Goal: Entertainment & Leisure: Browse casually

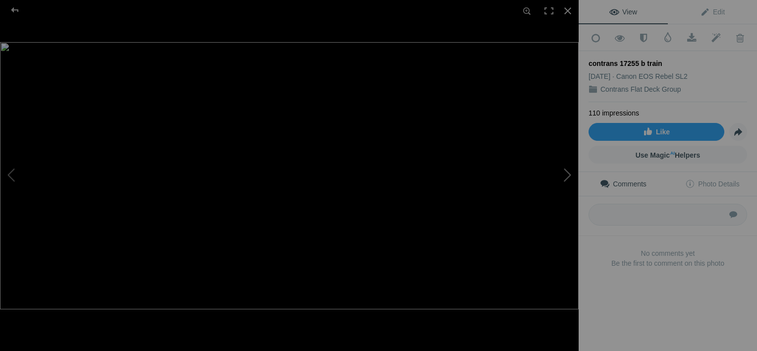
click at [568, 167] on button at bounding box center [541, 175] width 74 height 126
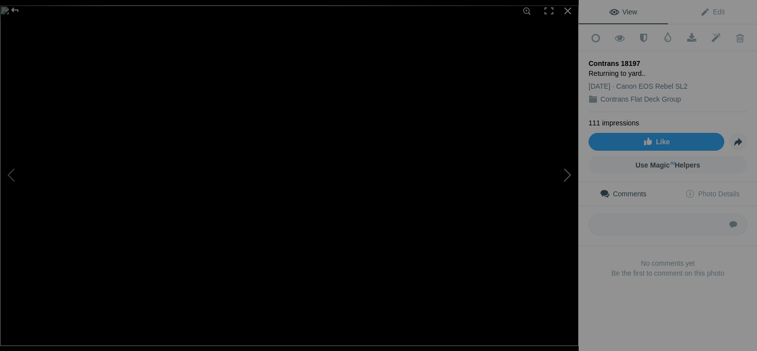
click at [568, 167] on button at bounding box center [541, 175] width 74 height 126
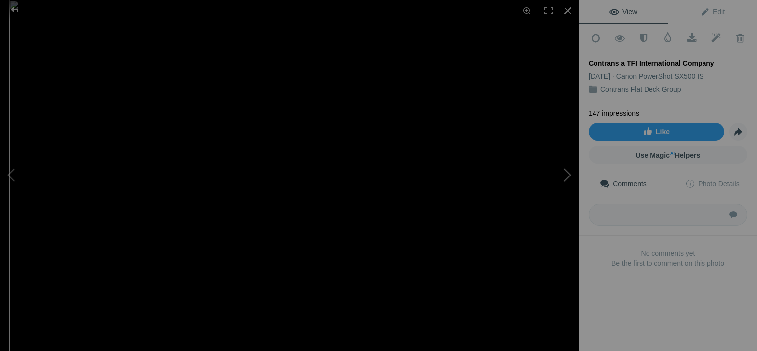
click at [568, 167] on button at bounding box center [541, 175] width 74 height 126
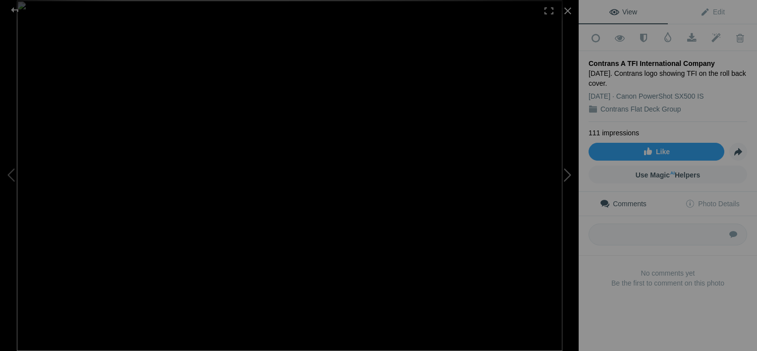
click at [564, 174] on button at bounding box center [541, 175] width 74 height 126
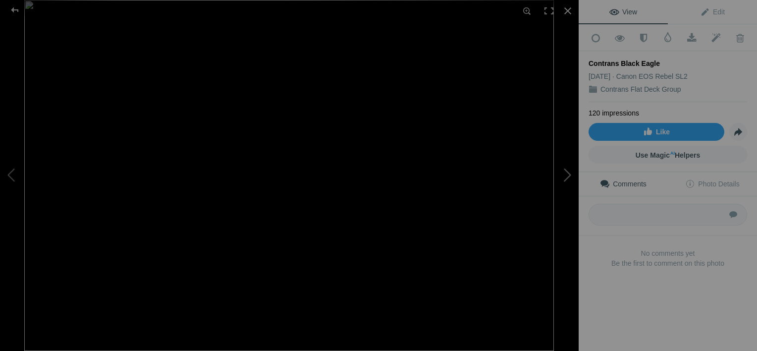
click at [564, 174] on button at bounding box center [541, 175] width 74 height 126
click at [564, 173] on button at bounding box center [541, 175] width 74 height 126
click at [563, 173] on button at bounding box center [541, 175] width 74 height 126
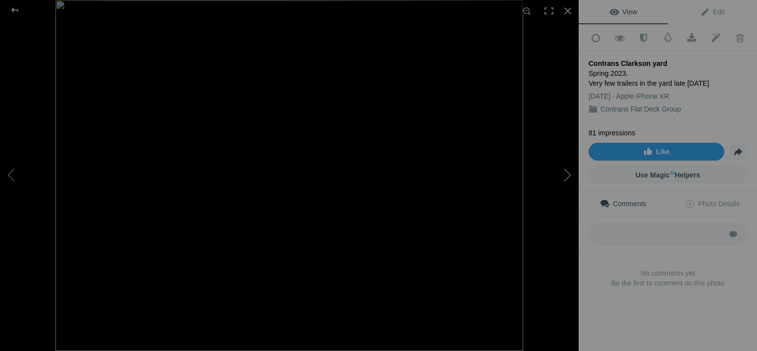
click at [563, 173] on button at bounding box center [541, 175] width 74 height 126
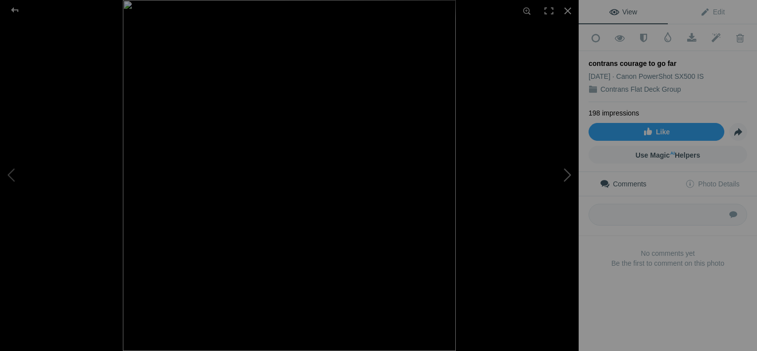
click at [563, 173] on button at bounding box center [541, 175] width 74 height 126
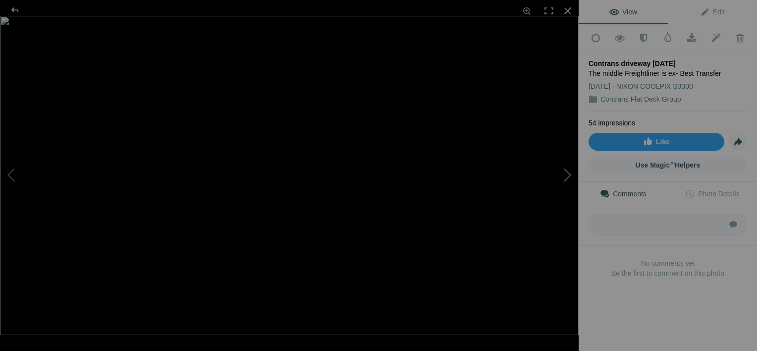
click at [563, 173] on button at bounding box center [541, 175] width 74 height 126
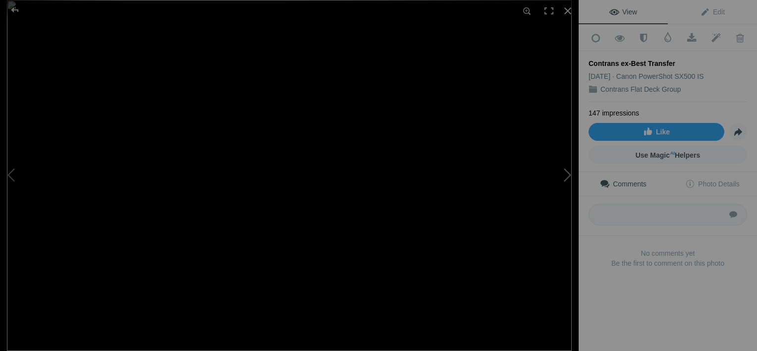
click at [567, 171] on button at bounding box center [541, 175] width 74 height 126
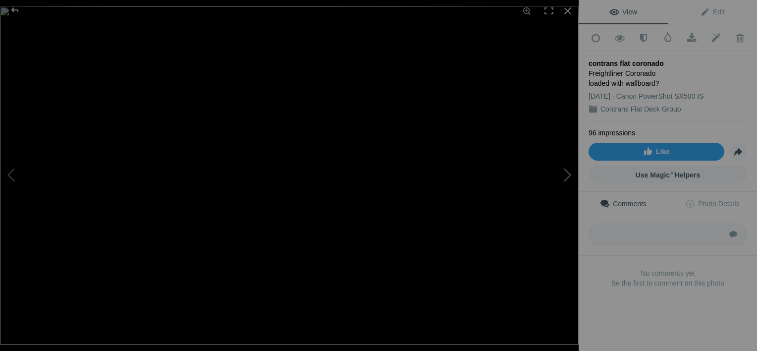
click at [567, 171] on button at bounding box center [541, 175] width 74 height 126
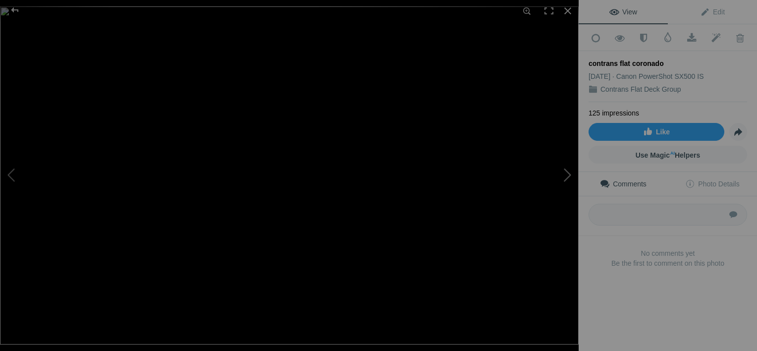
click at [567, 171] on button at bounding box center [541, 175] width 74 height 126
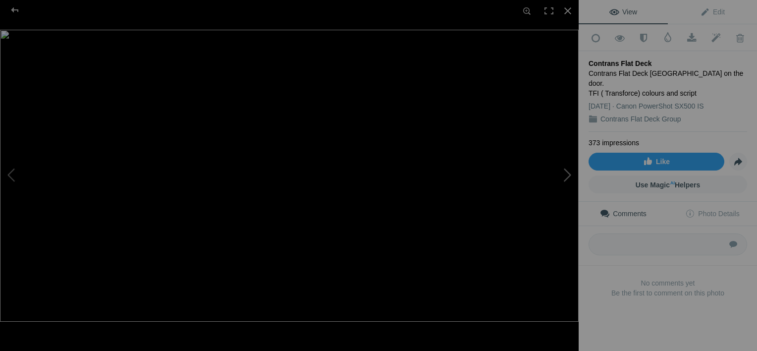
click at [568, 176] on button at bounding box center [541, 175] width 74 height 126
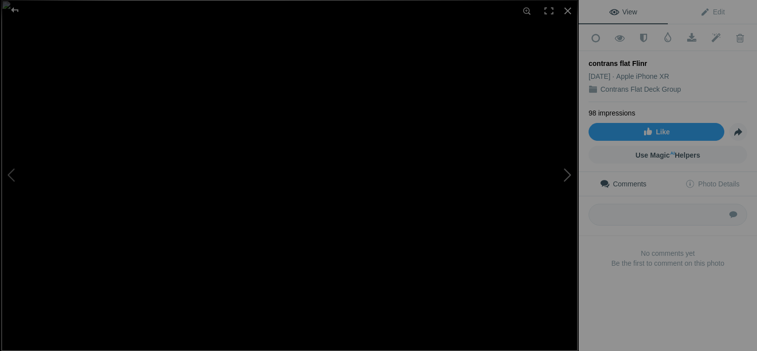
click at [568, 176] on button at bounding box center [541, 175] width 74 height 126
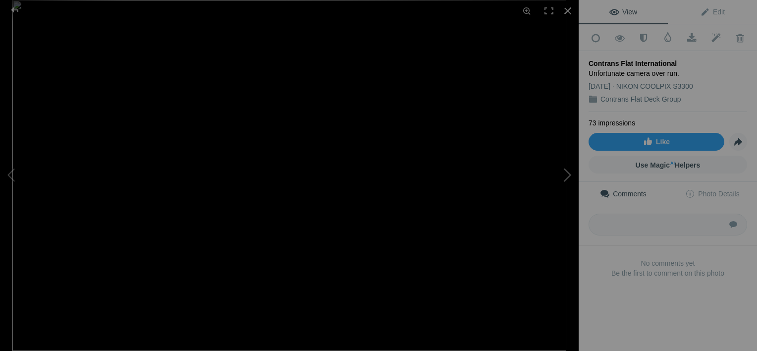
click at [568, 176] on button at bounding box center [541, 175] width 74 height 126
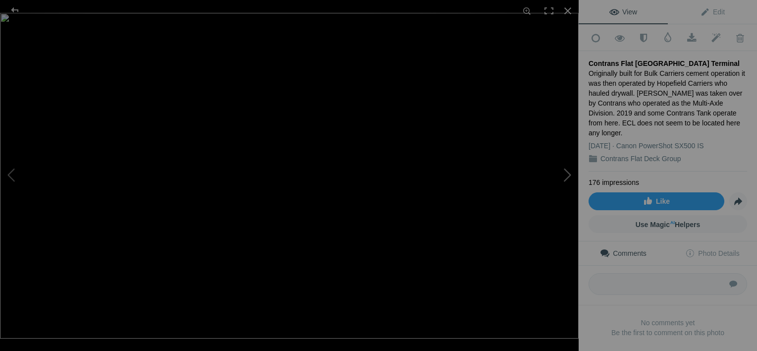
click at [568, 176] on button at bounding box center [541, 175] width 74 height 126
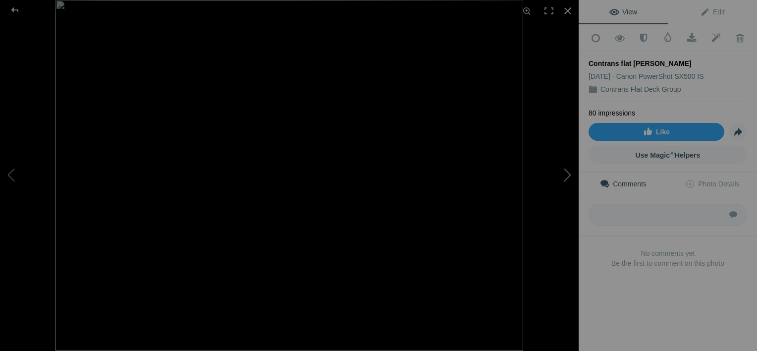
click at [568, 176] on button at bounding box center [541, 175] width 74 height 126
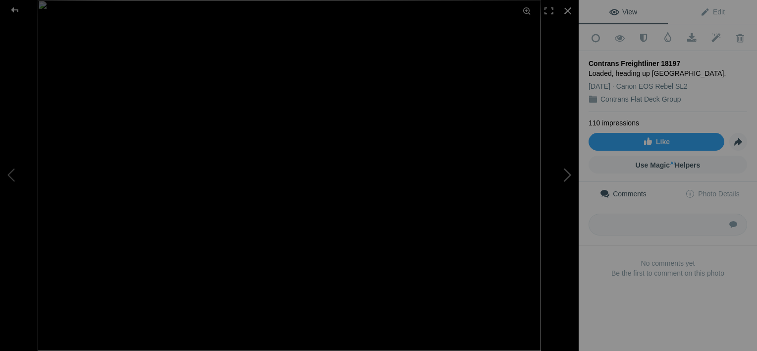
click at [568, 176] on button at bounding box center [541, 175] width 74 height 126
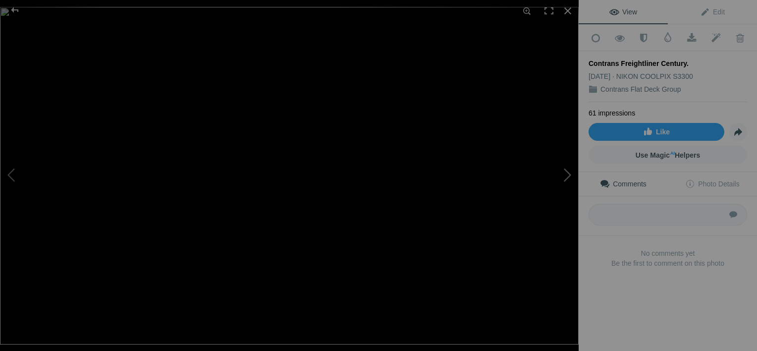
click at [568, 176] on button at bounding box center [541, 175] width 74 height 126
click at [568, 173] on button at bounding box center [541, 175] width 74 height 126
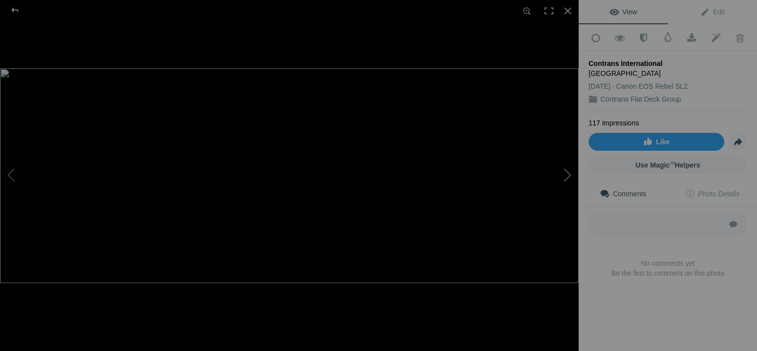
click at [568, 173] on button at bounding box center [541, 175] width 74 height 126
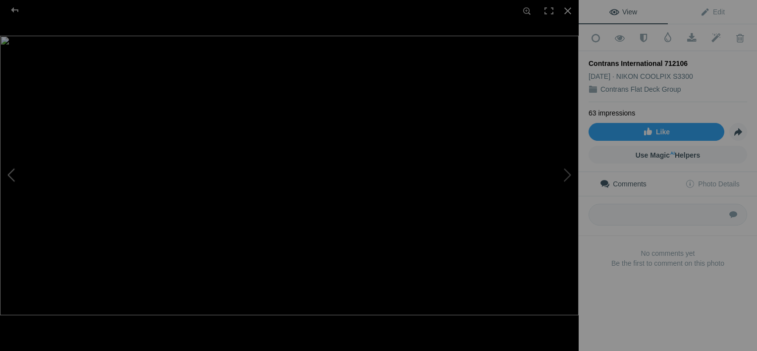
click at [4, 190] on button at bounding box center [37, 175] width 74 height 126
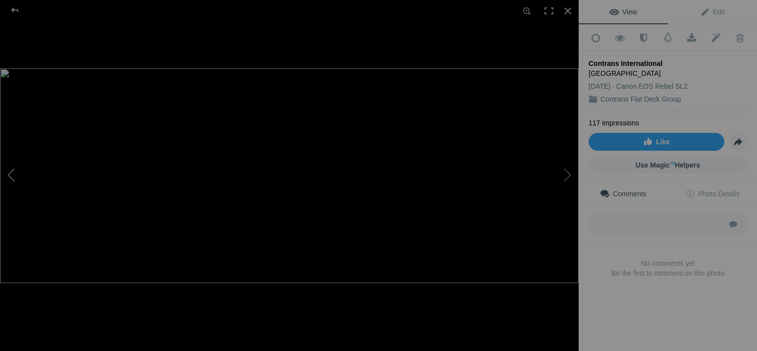
click at [4, 189] on button at bounding box center [37, 175] width 74 height 126
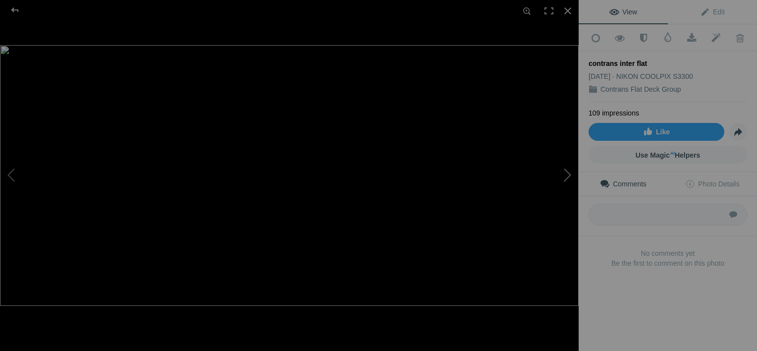
click at [567, 173] on button at bounding box center [541, 175] width 74 height 126
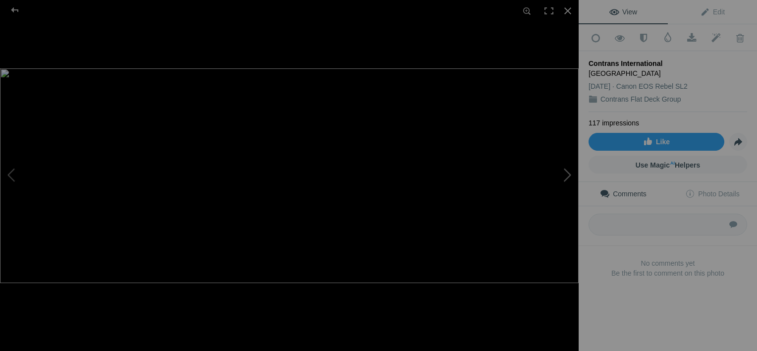
click at [567, 173] on button at bounding box center [541, 175] width 74 height 126
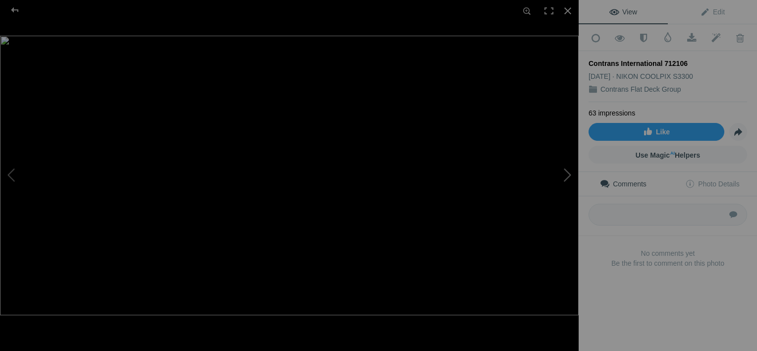
click at [567, 173] on button at bounding box center [541, 175] width 74 height 126
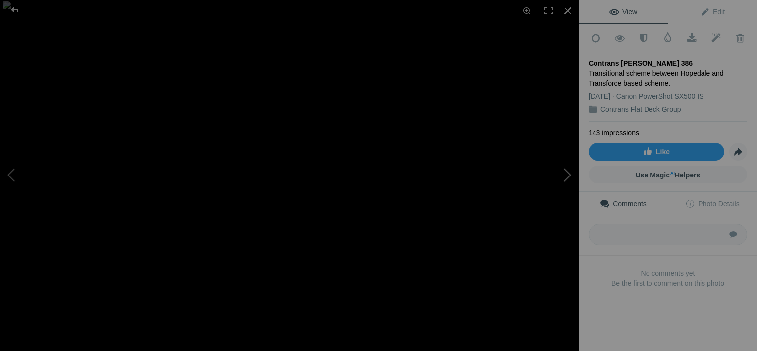
click at [567, 173] on button at bounding box center [541, 175] width 74 height 126
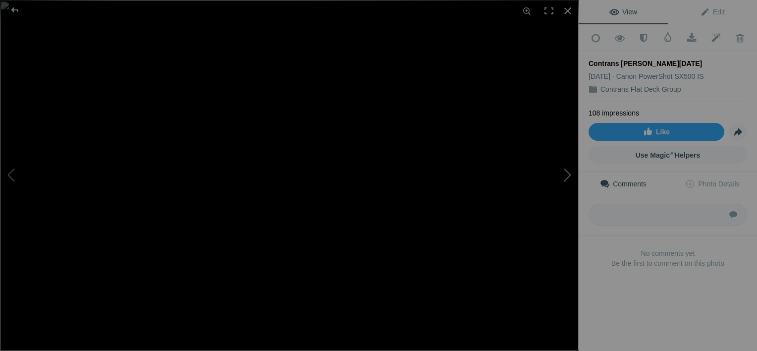
click at [567, 173] on button at bounding box center [541, 175] width 74 height 126
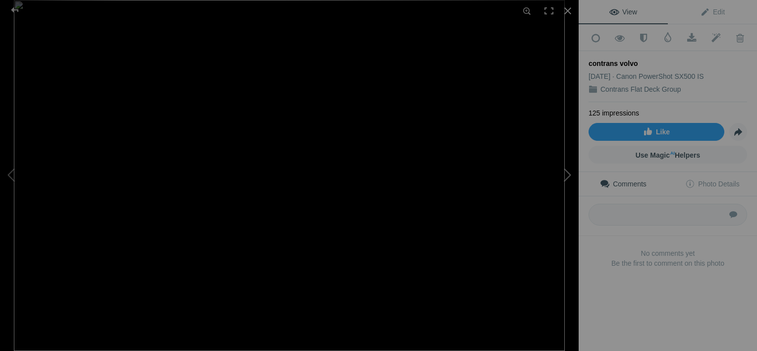
click at [567, 173] on button at bounding box center [541, 175] width 74 height 126
click at [12, 174] on button at bounding box center [37, 175] width 74 height 126
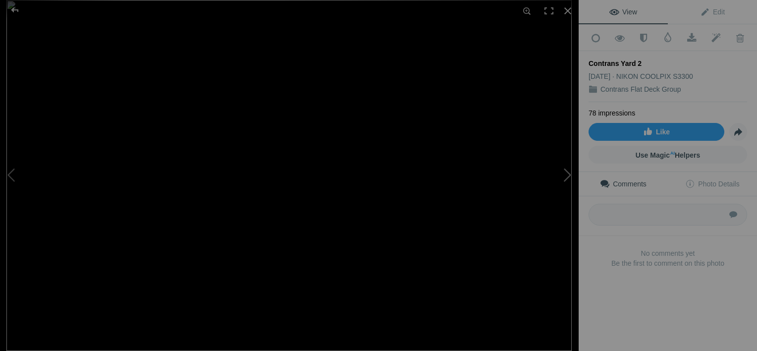
click at [566, 172] on button at bounding box center [541, 175] width 74 height 126
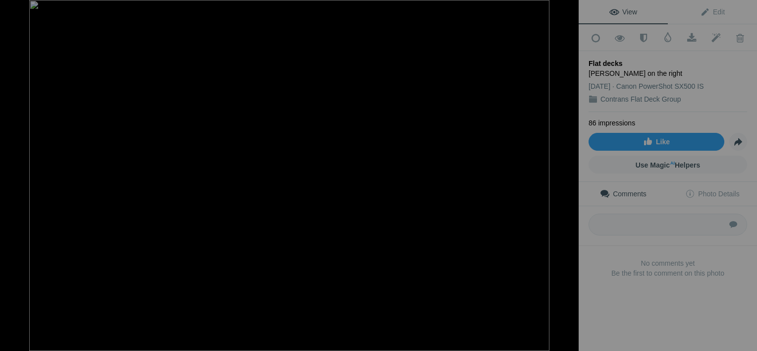
click at [566, 172] on button at bounding box center [541, 175] width 74 height 126
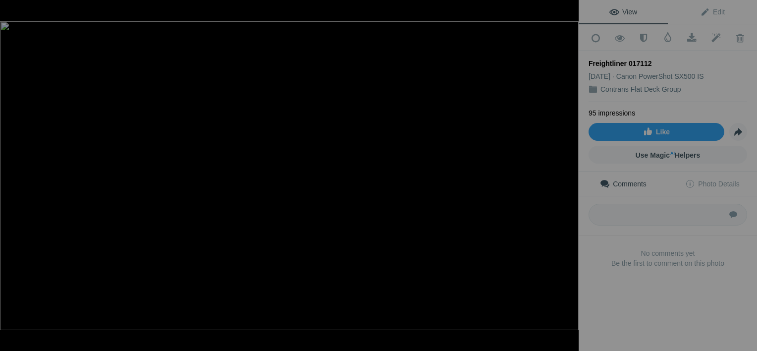
click at [566, 172] on button at bounding box center [541, 175] width 74 height 126
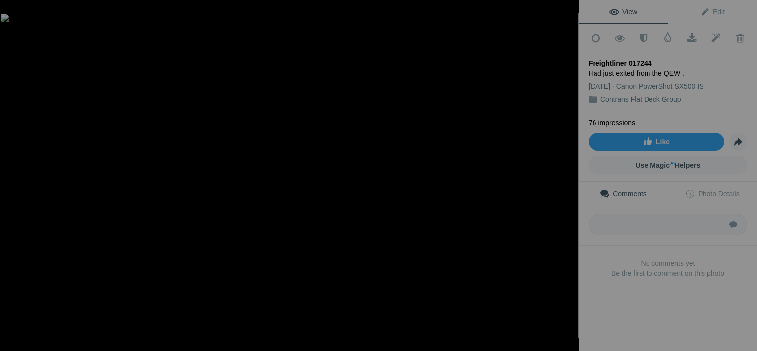
click at [566, 172] on button at bounding box center [541, 175] width 74 height 126
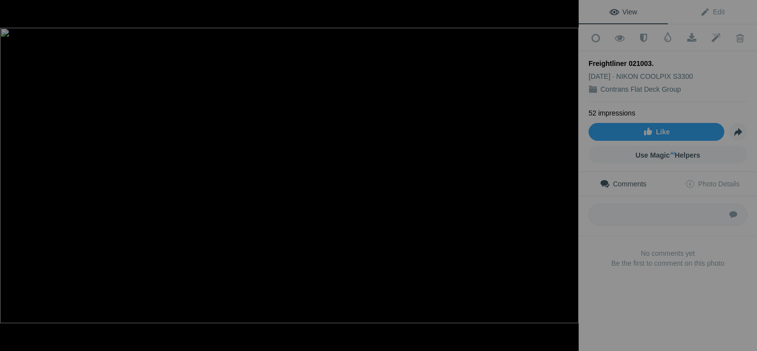
click at [566, 172] on button at bounding box center [541, 175] width 74 height 126
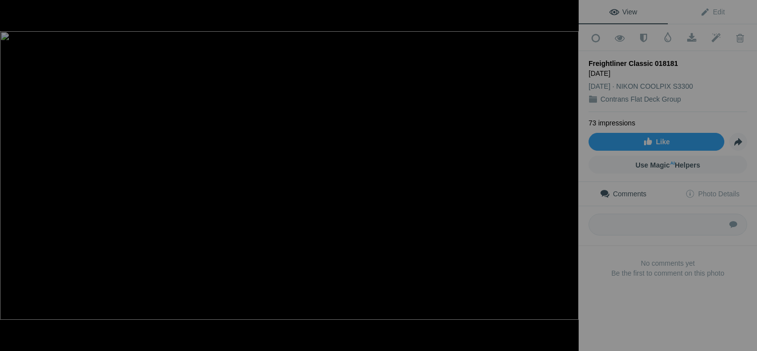
click at [566, 172] on button at bounding box center [541, 175] width 74 height 126
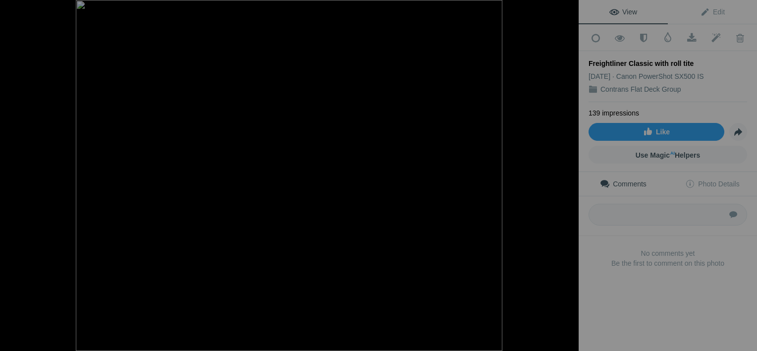
click at [566, 172] on button at bounding box center [541, 175] width 74 height 126
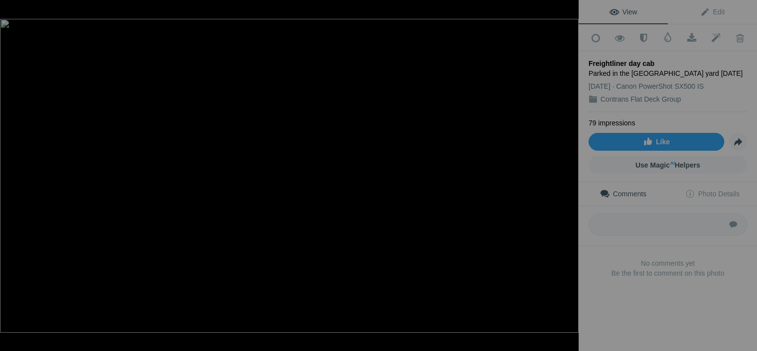
click at [566, 172] on button at bounding box center [541, 175] width 74 height 126
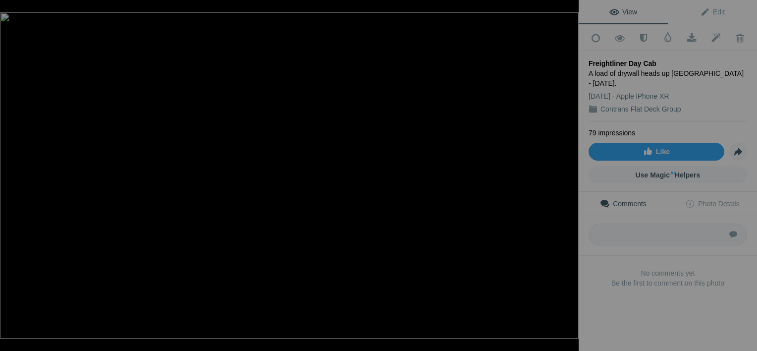
click at [566, 172] on button at bounding box center [541, 175] width 74 height 126
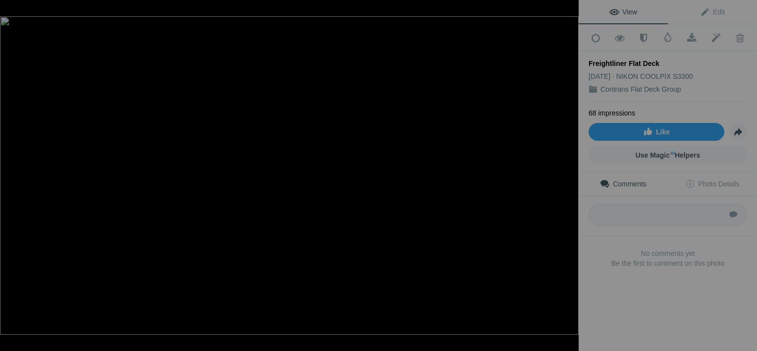
click at [566, 172] on button at bounding box center [541, 175] width 74 height 126
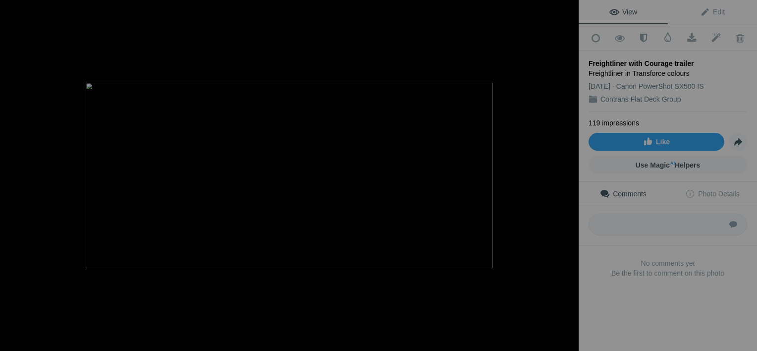
click at [566, 172] on button at bounding box center [541, 175] width 74 height 126
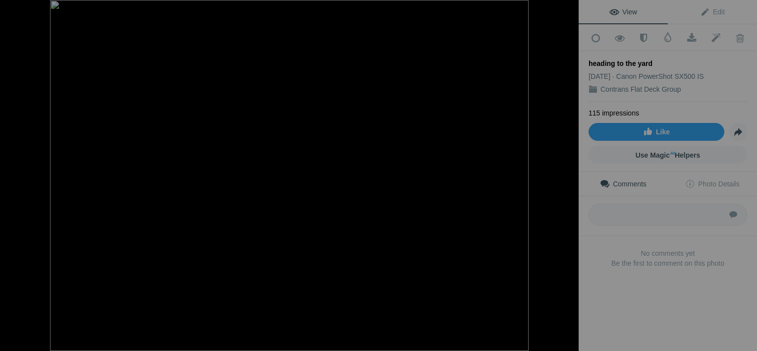
click at [566, 172] on button at bounding box center [541, 175] width 74 height 126
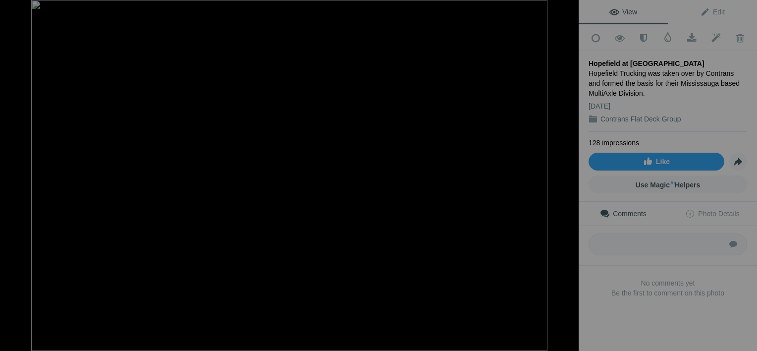
click at [566, 172] on button at bounding box center [541, 175] width 74 height 126
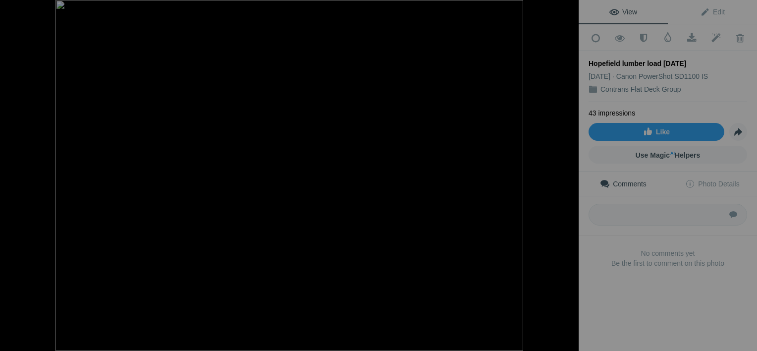
click at [566, 172] on button at bounding box center [541, 175] width 74 height 126
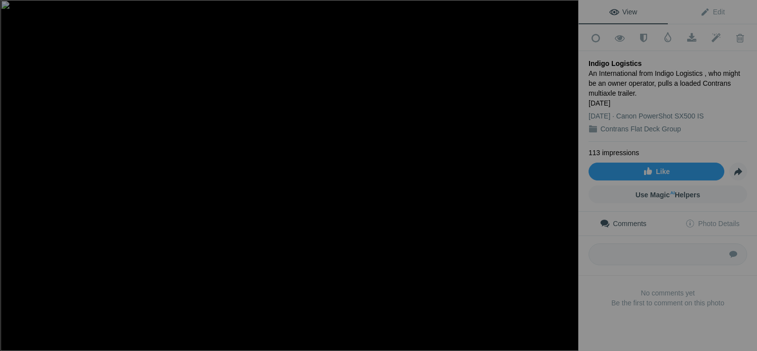
click at [566, 172] on button at bounding box center [541, 175] width 74 height 126
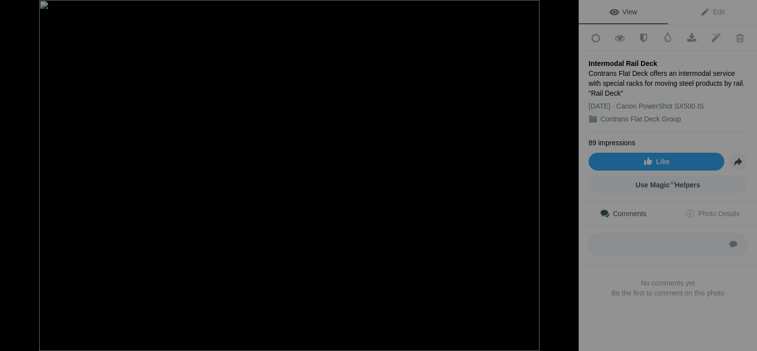
click at [566, 172] on button at bounding box center [541, 175] width 74 height 126
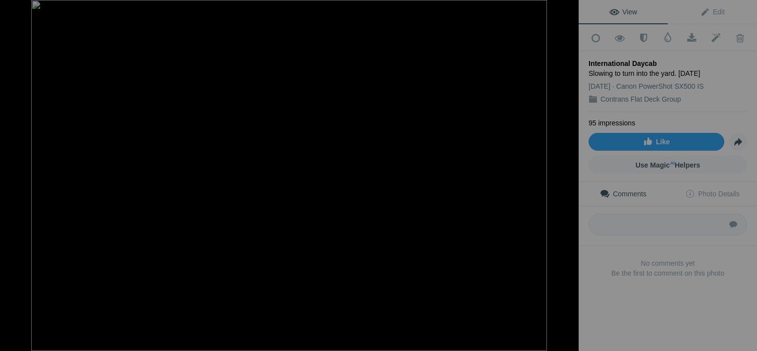
click at [566, 172] on button at bounding box center [541, 175] width 74 height 126
